Goal: Task Accomplishment & Management: Use online tool/utility

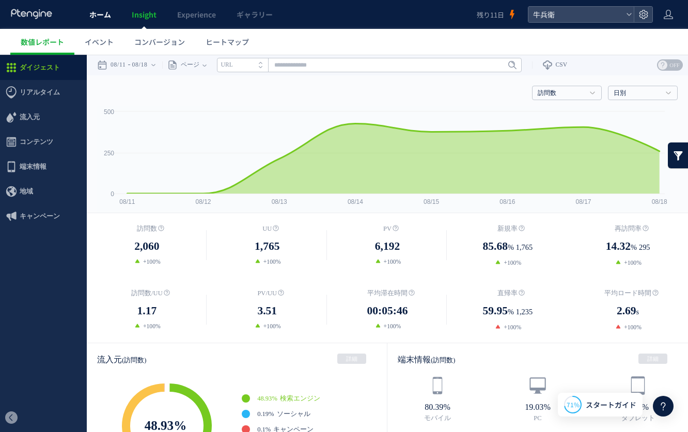
click at [89, 14] on span "ホーム" at bounding box center [100, 14] width 22 height 10
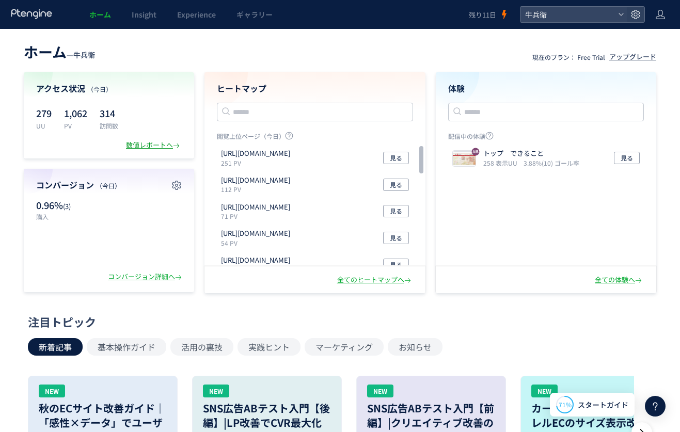
click at [133, 144] on div "数値レポートへ" at bounding box center [154, 145] width 56 height 10
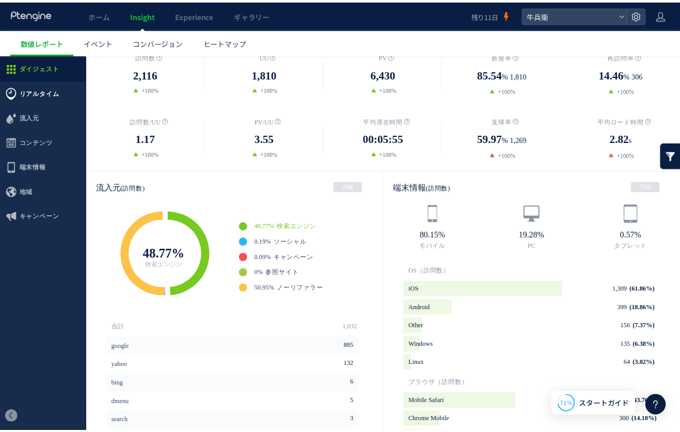
scroll to position [168, 0]
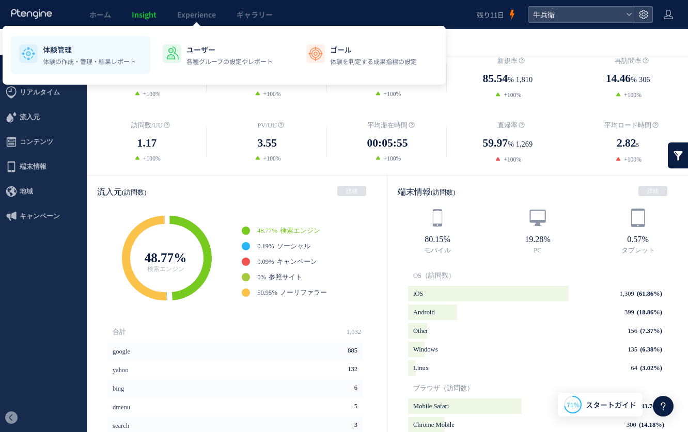
click at [118, 59] on p "体験の作成・管理・結果レポート" at bounding box center [89, 61] width 93 height 9
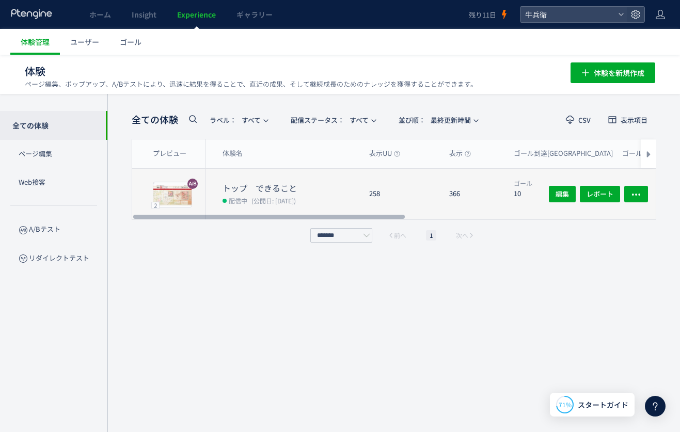
click at [285, 190] on dt "トップ　できること" at bounding box center [291, 188] width 138 height 12
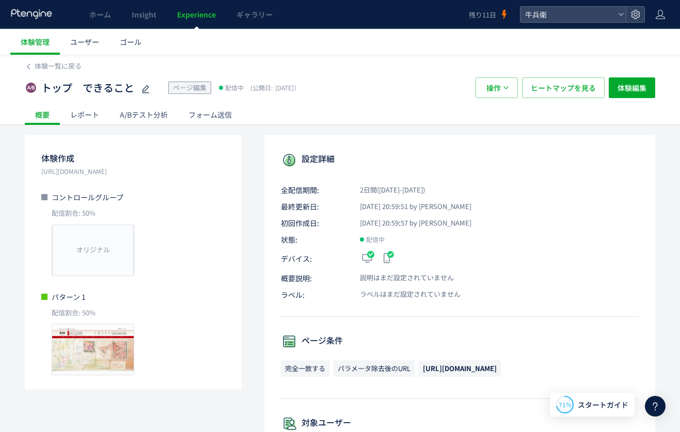
click at [153, 126] on div "体験一覧に戻る トップ　できること ページ編集 配信中 (公開日: 2025/08/16） 操作 ヒートマップを見る 体験編集 概要 レポート A/Bテスト分…" at bounding box center [340, 421] width 680 height 733
click at [145, 107] on div "A/Bテスト分析" at bounding box center [143, 114] width 69 height 21
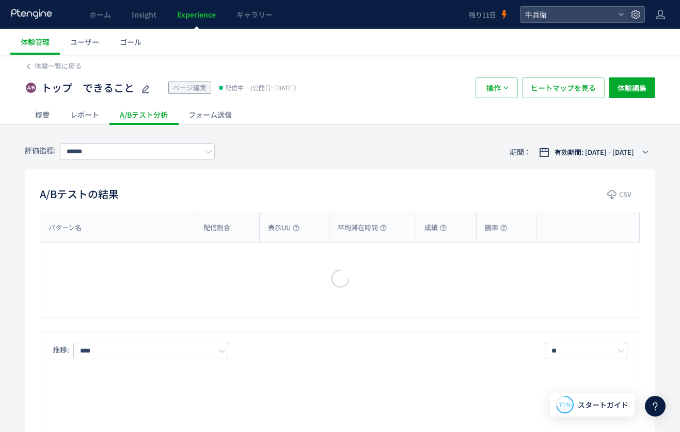
type input "****"
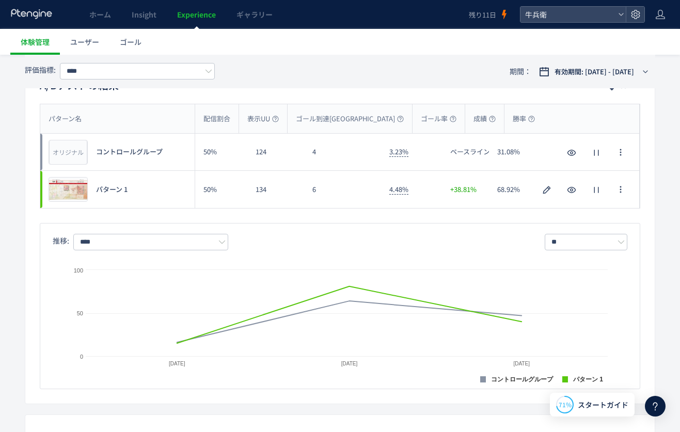
scroll to position [108, 0]
click at [464, 75] on div "評価指標: **** 期間： 有効期間: 2025/08/16 - 今日" at bounding box center [340, 72] width 630 height 34
click at [609, 74] on span "有効期間: 2025/08/16 - 今日" at bounding box center [593, 72] width 79 height 10
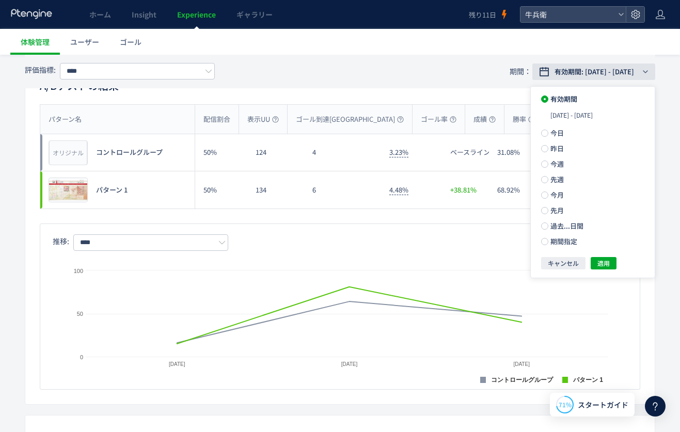
click at [610, 74] on span "有効期間: 2025/08/16 - 今日" at bounding box center [593, 72] width 79 height 10
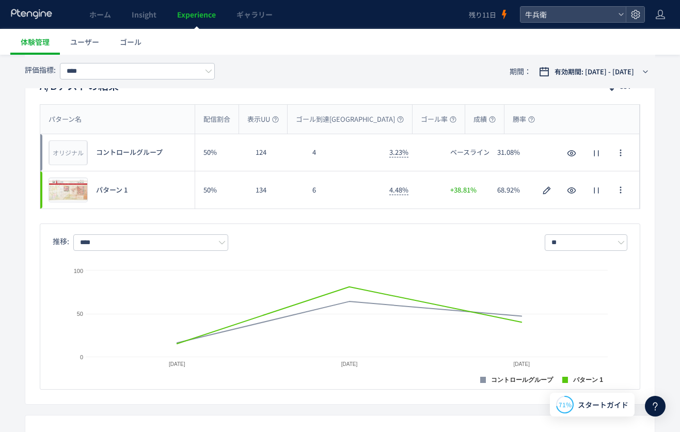
click at [483, 65] on div "評価指標: **** 期間： 有効期間: 2025/08/16 - 今日" at bounding box center [340, 72] width 630 height 34
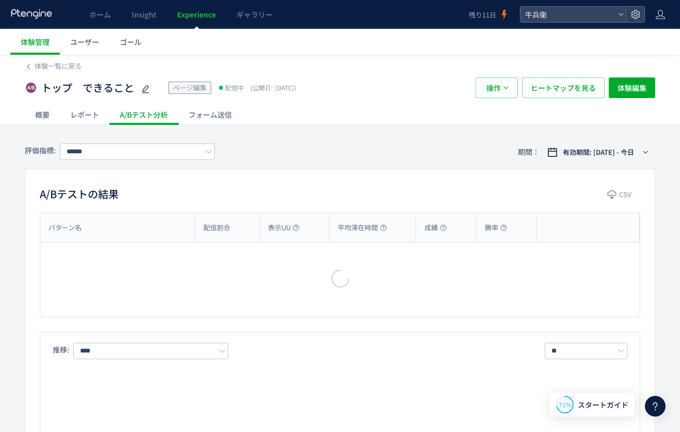
type input "****"
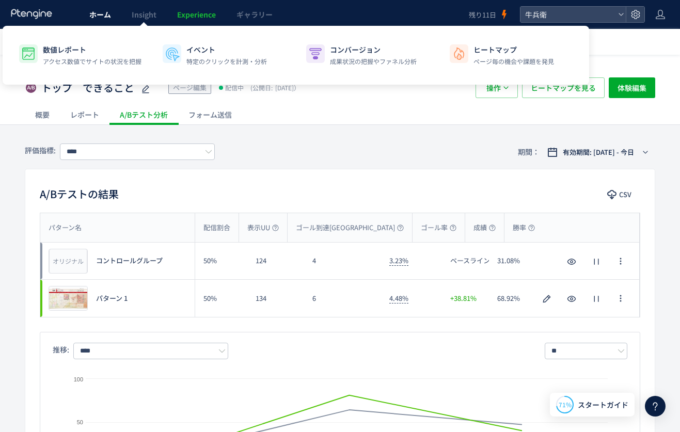
click at [91, 15] on span "ホーム" at bounding box center [100, 14] width 22 height 10
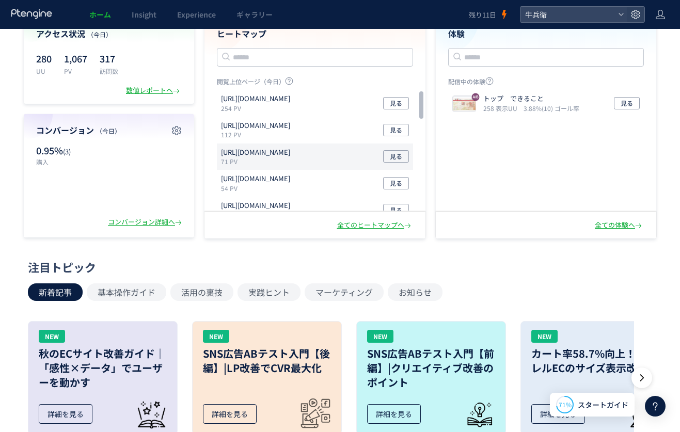
scroll to position [56, 0]
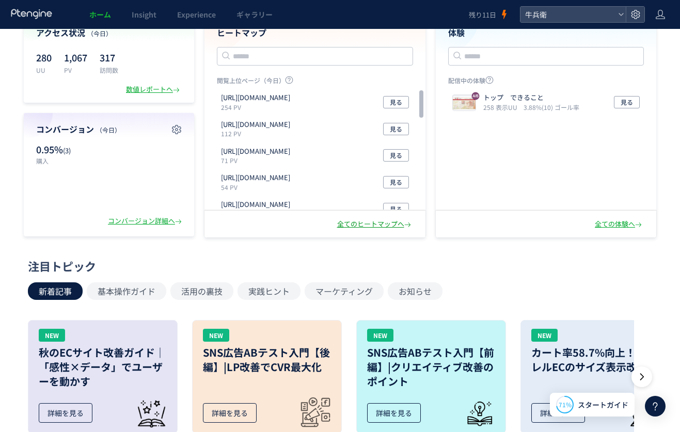
click at [348, 226] on div "全てのヒートマップへ" at bounding box center [375, 224] width 76 height 10
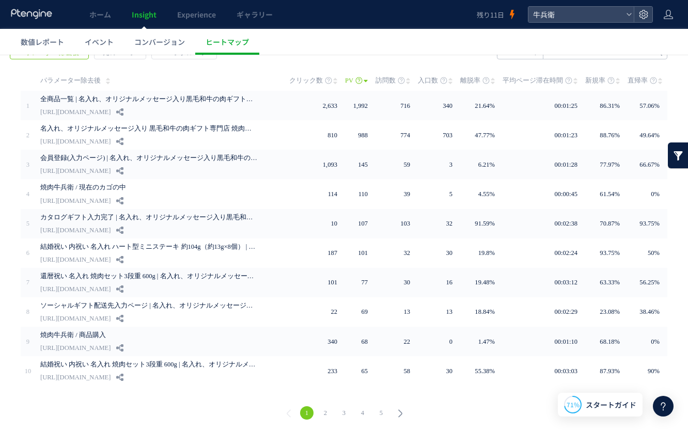
scroll to position [41, 0]
click at [406, 81] on icon at bounding box center [408, 81] width 4 height 8
click at [375, 81] on span "訪問数" at bounding box center [385, 80] width 20 height 21
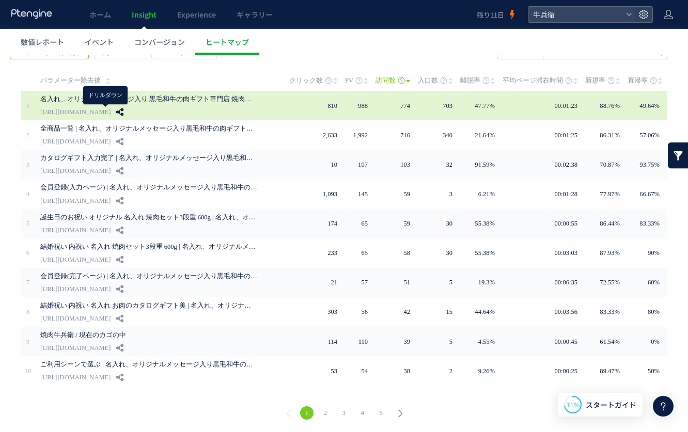
click at [116, 115] on icon at bounding box center [119, 111] width 7 height 7
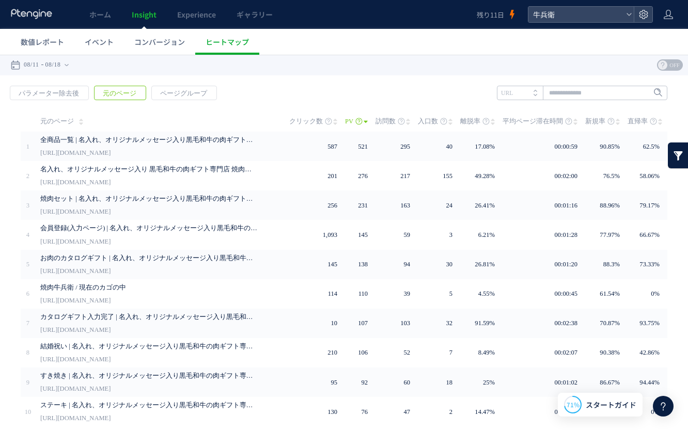
click at [378, 122] on span "訪問数" at bounding box center [385, 121] width 20 height 21
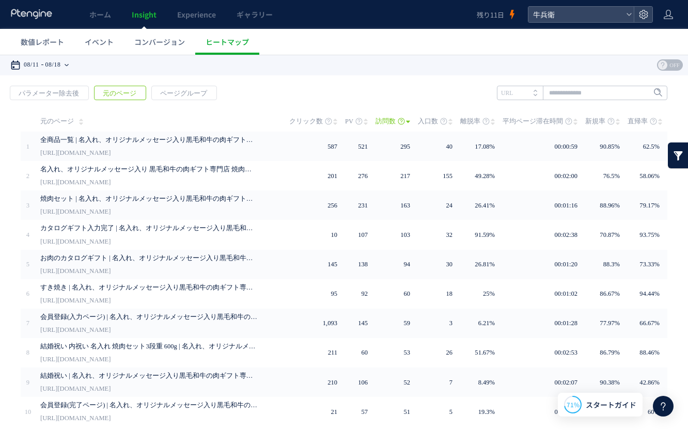
click at [58, 66] on time "08/18" at bounding box center [52, 65] width 15 height 21
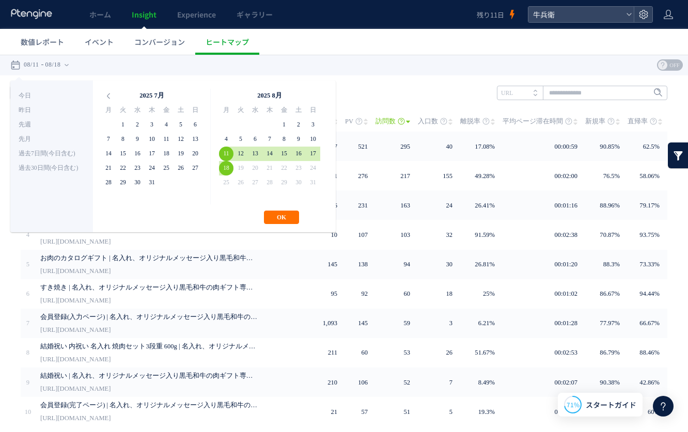
click at [391, 45] on ul "数値レポート イベント コンバージョン ヒートマップ" at bounding box center [348, 42] width 677 height 26
click at [266, 220] on button "OK" at bounding box center [281, 217] width 35 height 13
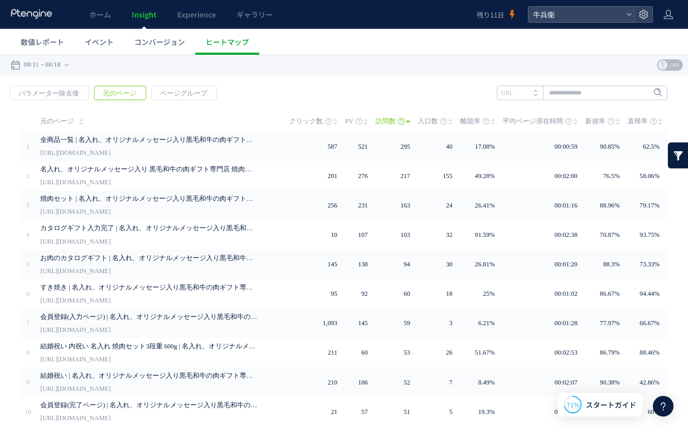
click at [346, 121] on span "PV" at bounding box center [349, 121] width 8 height 21
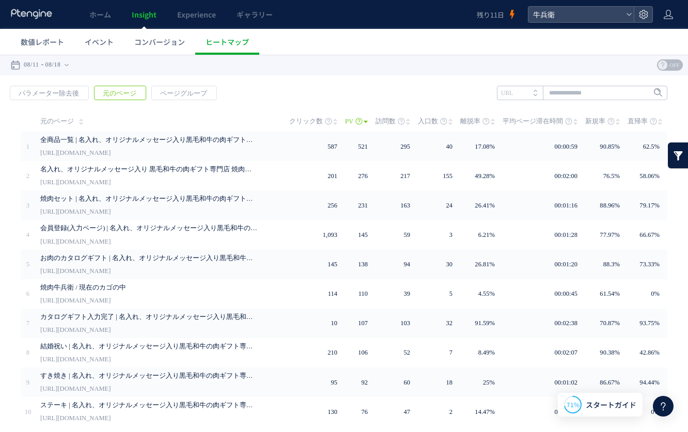
click at [380, 124] on span "訪問数" at bounding box center [385, 121] width 20 height 21
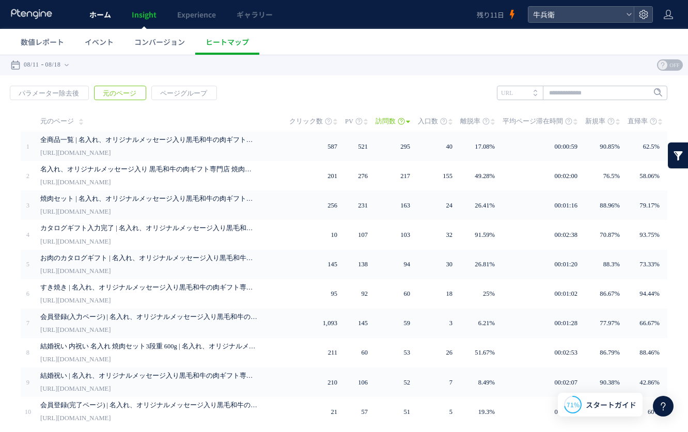
click at [97, 12] on span "ホーム" at bounding box center [100, 14] width 22 height 10
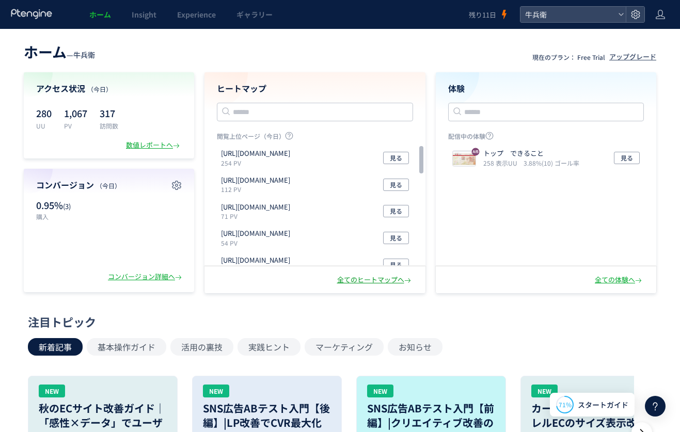
click at [351, 282] on div "全てのヒートマップへ" at bounding box center [375, 280] width 76 height 10
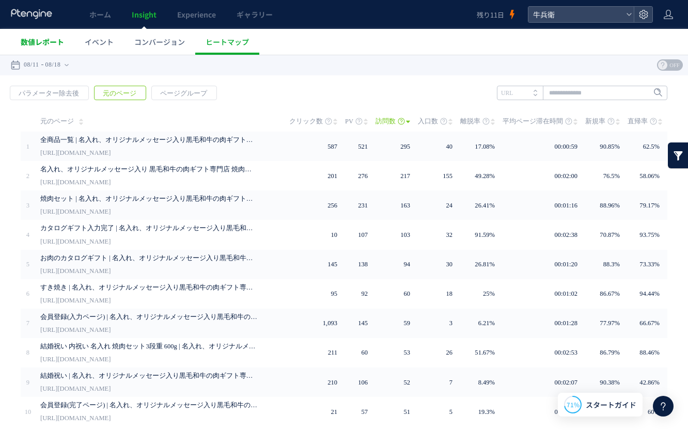
click at [56, 40] on span "数値レポート" at bounding box center [42, 42] width 43 height 10
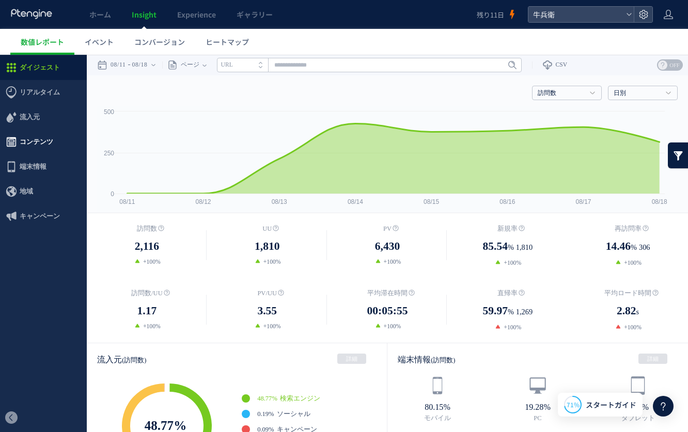
click at [61, 139] on span "コンテンツ" at bounding box center [43, 142] width 87 height 25
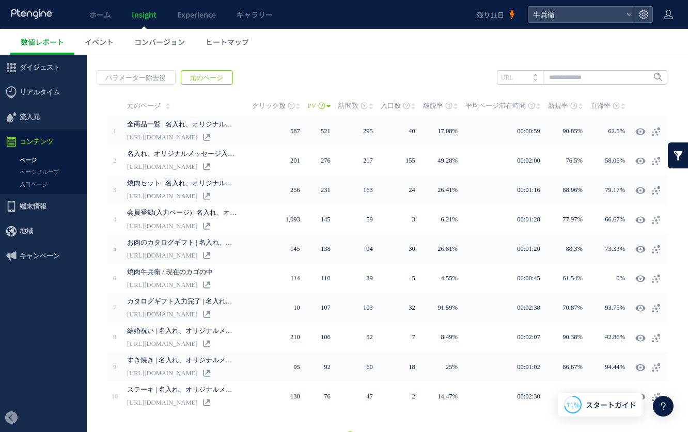
scroll to position [161, 0]
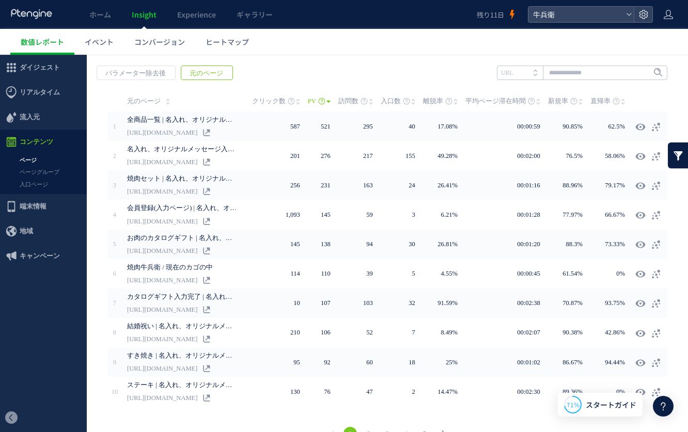
click at [340, 99] on span "訪問数" at bounding box center [348, 101] width 20 height 21
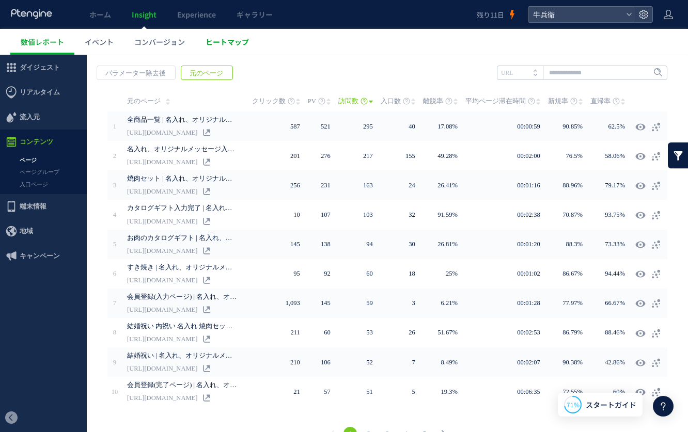
click at [225, 39] on span "ヒートマップ" at bounding box center [226, 42] width 43 height 10
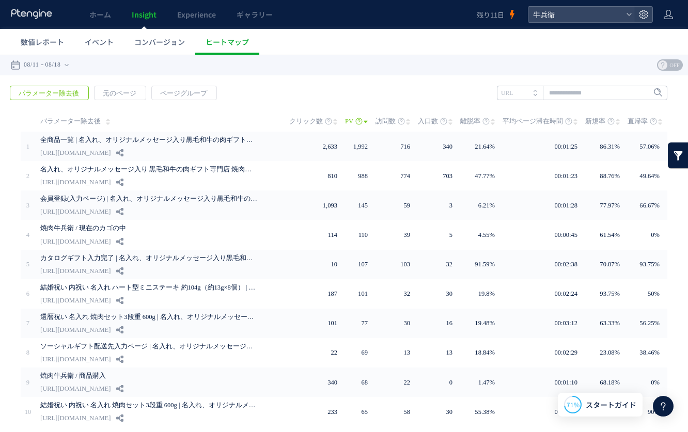
click at [383, 122] on span "訪問数" at bounding box center [385, 121] width 20 height 21
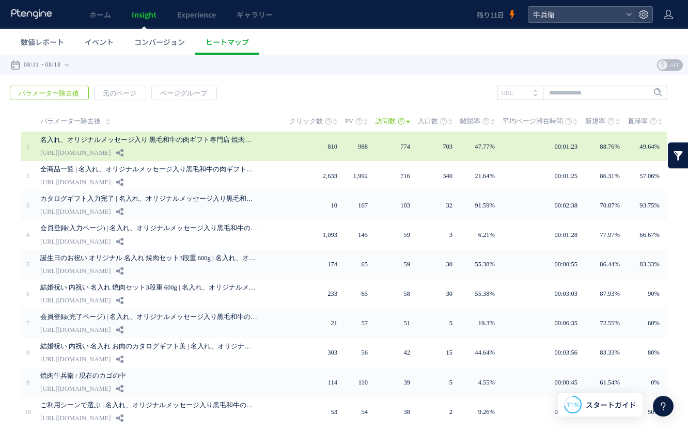
click at [177, 134] on link "名入れ、オリジナルメッセージ入り 黒毛和牛の肉ギフト専門店 焼肉牛兵衛 公式サイト" at bounding box center [148, 140] width 217 height 12
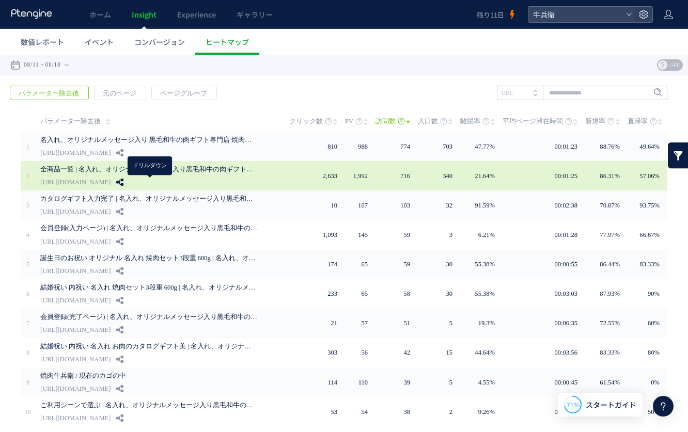
click at [123, 181] on icon at bounding box center [119, 182] width 7 height 7
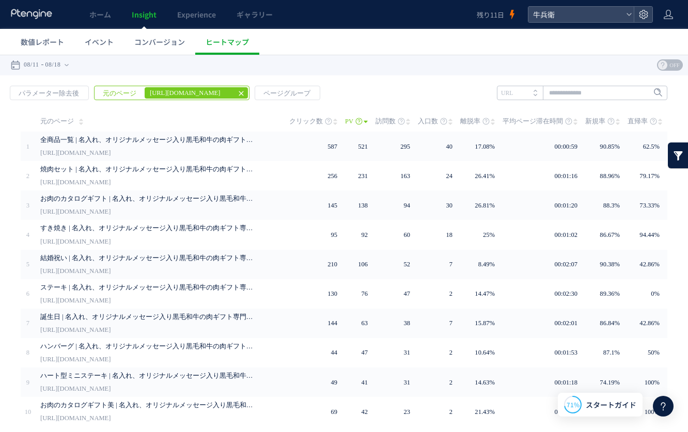
click at [384, 120] on span "訪問数" at bounding box center [385, 121] width 20 height 21
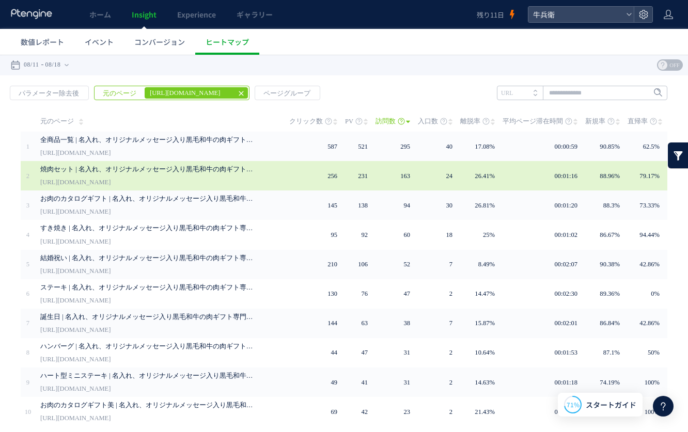
click at [110, 177] on link "[URL][DOMAIN_NAME]" at bounding box center [75, 182] width 70 height 12
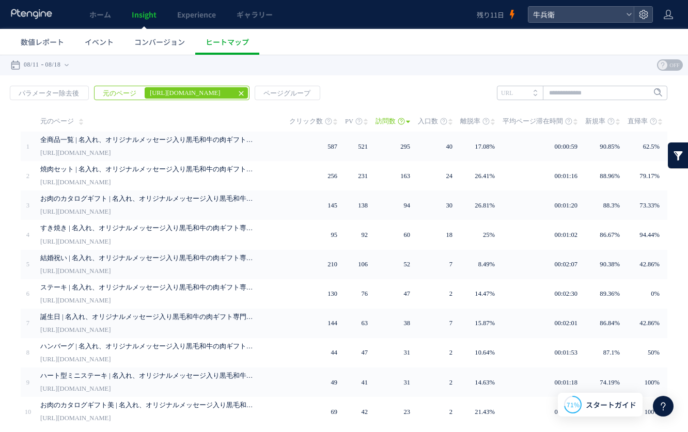
click at [18, 22] on div at bounding box center [31, 14] width 43 height 29
click at [22, 15] on use at bounding box center [31, 14] width 41 height 10
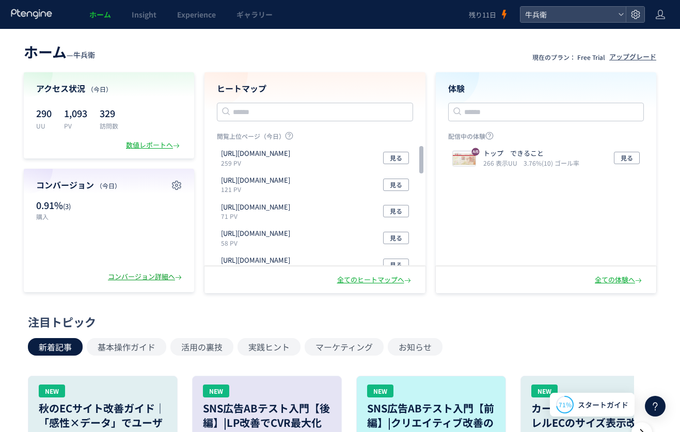
click at [143, 275] on div "コンバージョン詳細へ" at bounding box center [146, 277] width 76 height 10
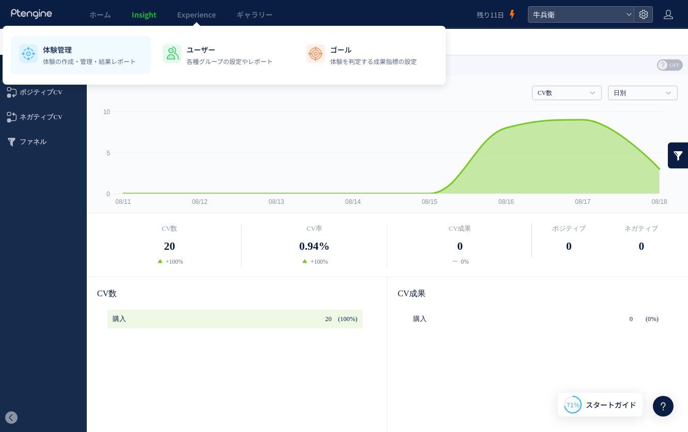
click at [71, 44] on p "体験管理" at bounding box center [89, 49] width 93 height 10
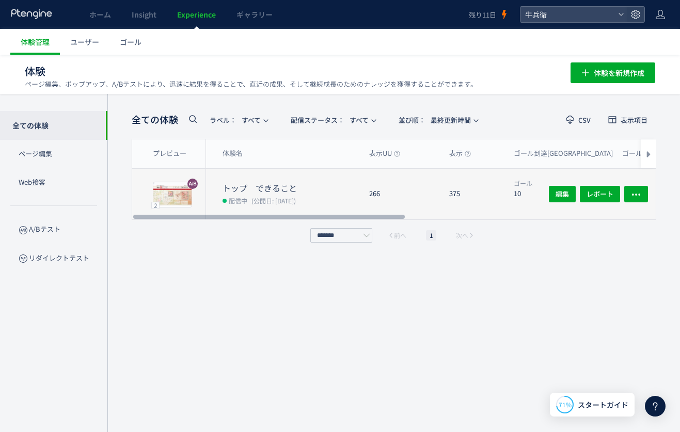
click at [338, 194] on dd "配信中 (公開日: 2025/08/16)" at bounding box center [291, 200] width 138 height 13
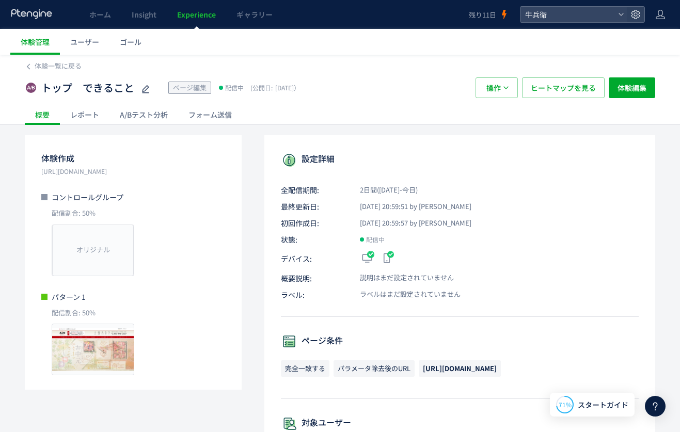
click at [139, 108] on div "A/Bテスト分析" at bounding box center [143, 114] width 69 height 21
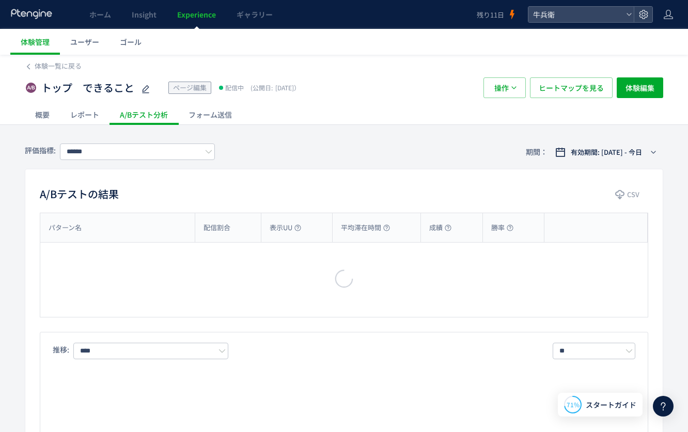
type input "****"
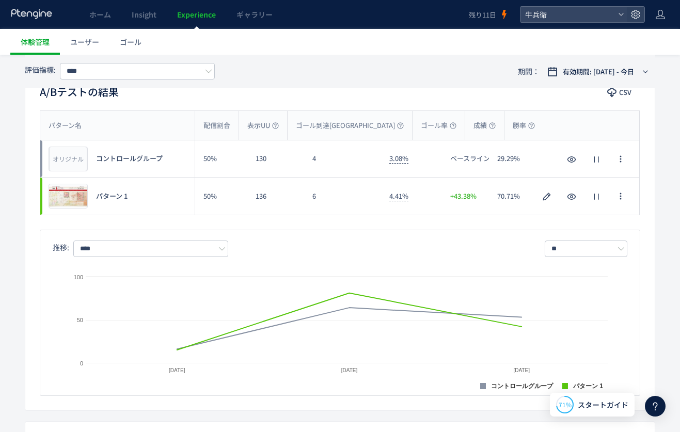
scroll to position [105, 0]
